Goal: Task Accomplishment & Management: Manage account settings

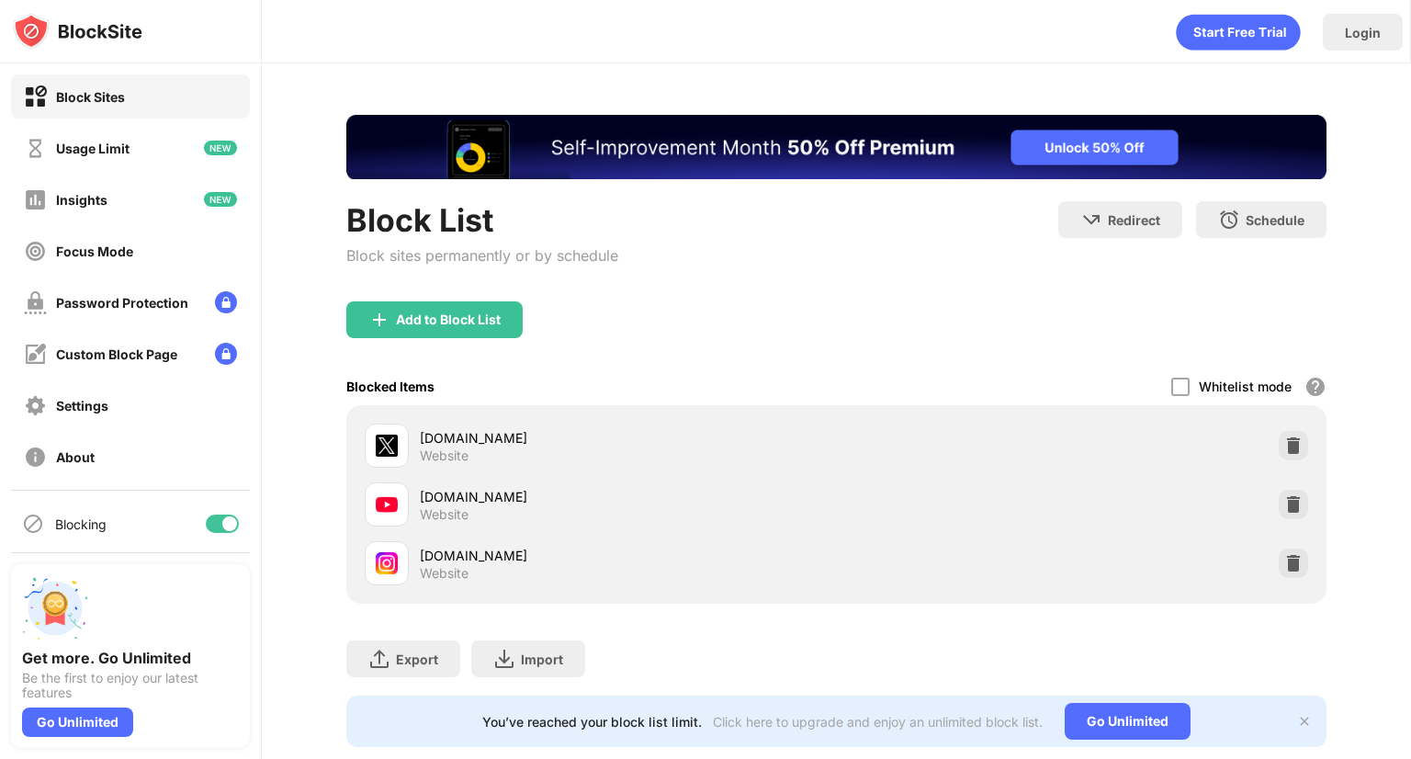
click at [214, 534] on div "Blocking" at bounding box center [130, 523] width 239 height 44
click at [222, 519] on div at bounding box center [229, 523] width 15 height 15
click at [217, 530] on div at bounding box center [222, 523] width 33 height 18
click at [222, 530] on div at bounding box center [229, 523] width 15 height 15
click at [214, 523] on div at bounding box center [222, 523] width 33 height 18
